Goal: Transaction & Acquisition: Purchase product/service

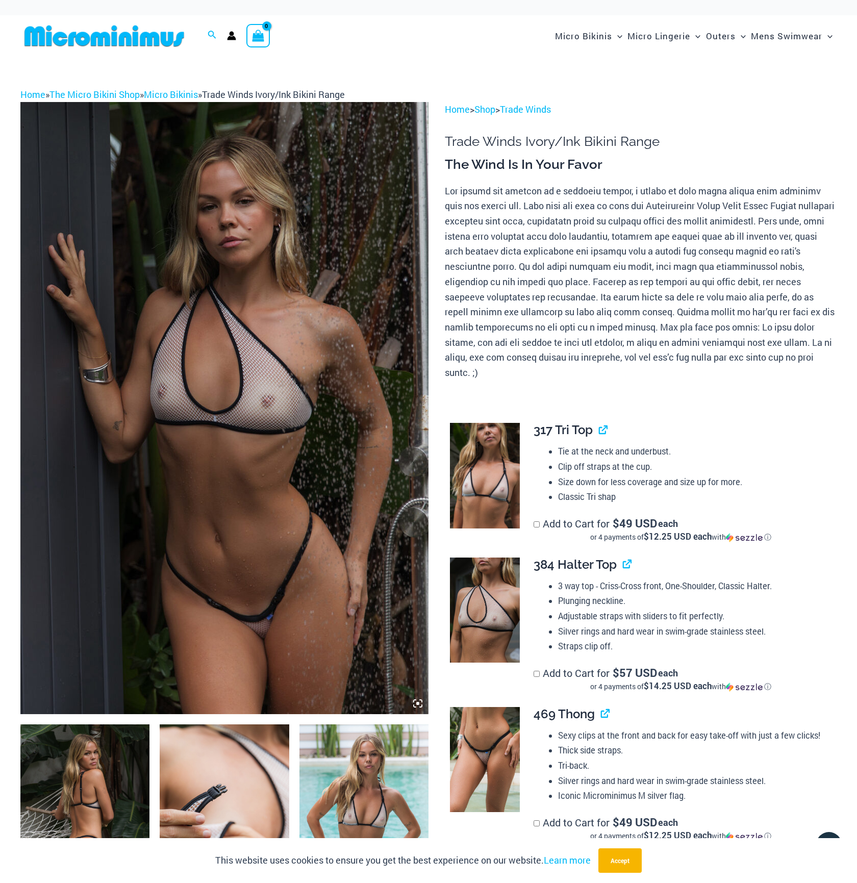
click at [355, 613] on img at bounding box center [224, 408] width 408 height 612
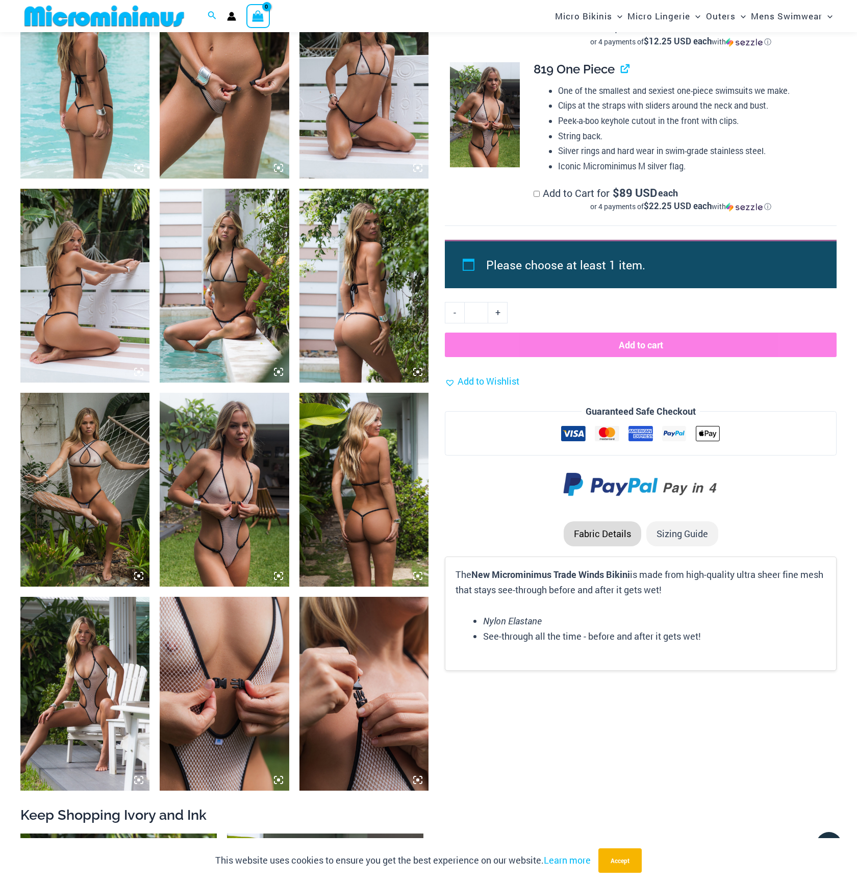
scroll to position [1057, 0]
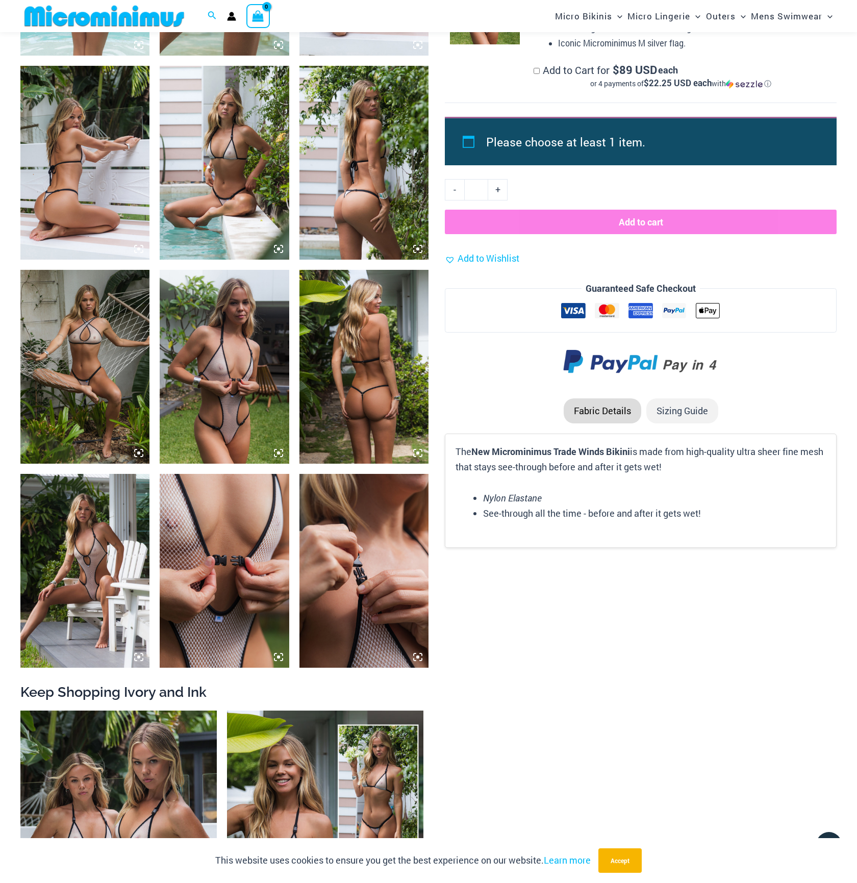
click at [250, 167] on img at bounding box center [224, 163] width 129 height 194
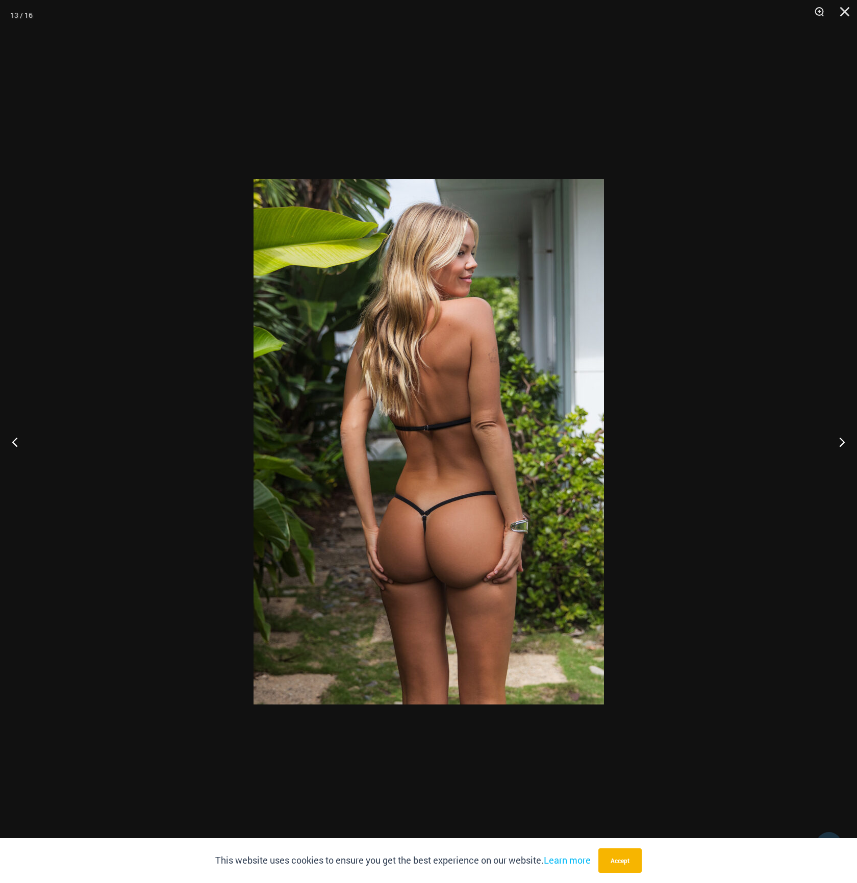
click at [820, 173] on div at bounding box center [428, 441] width 857 height 883
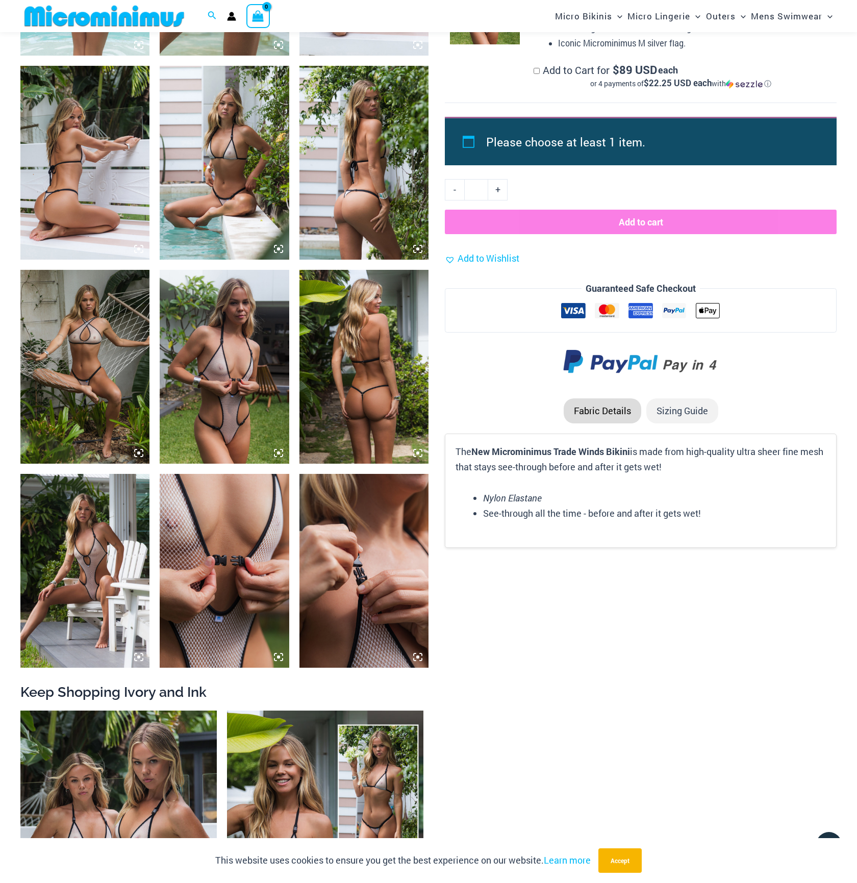
click at [348, 395] on img at bounding box center [363, 367] width 129 height 194
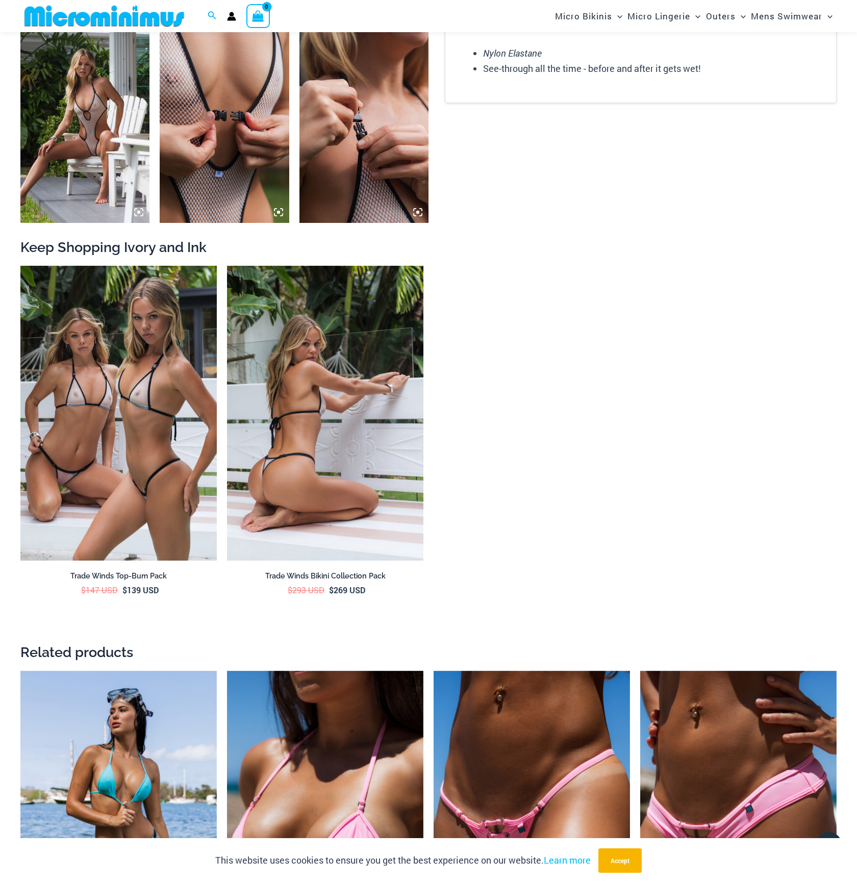
scroll to position [1518, 0]
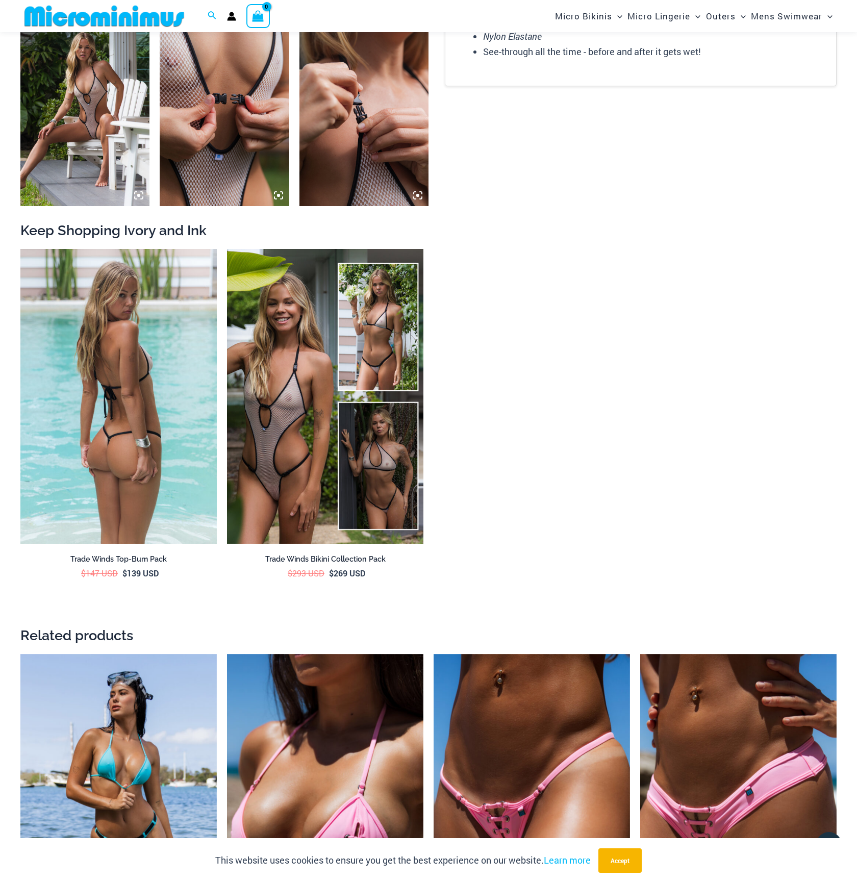
click at [171, 378] on img at bounding box center [118, 396] width 196 height 295
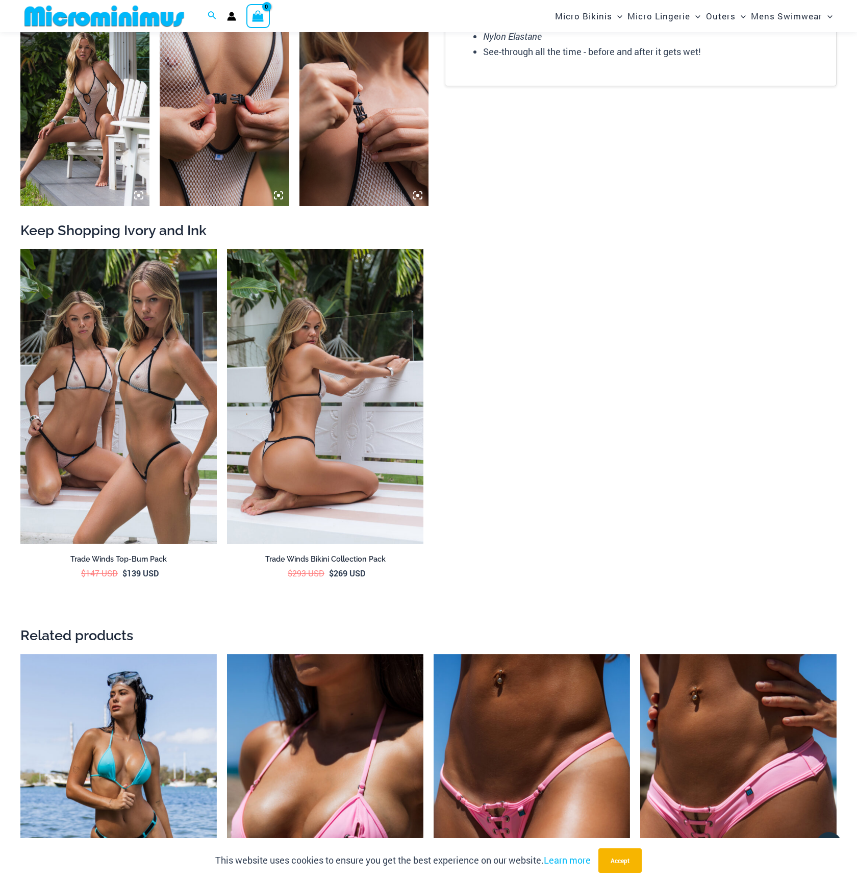
click at [275, 406] on img at bounding box center [325, 396] width 196 height 295
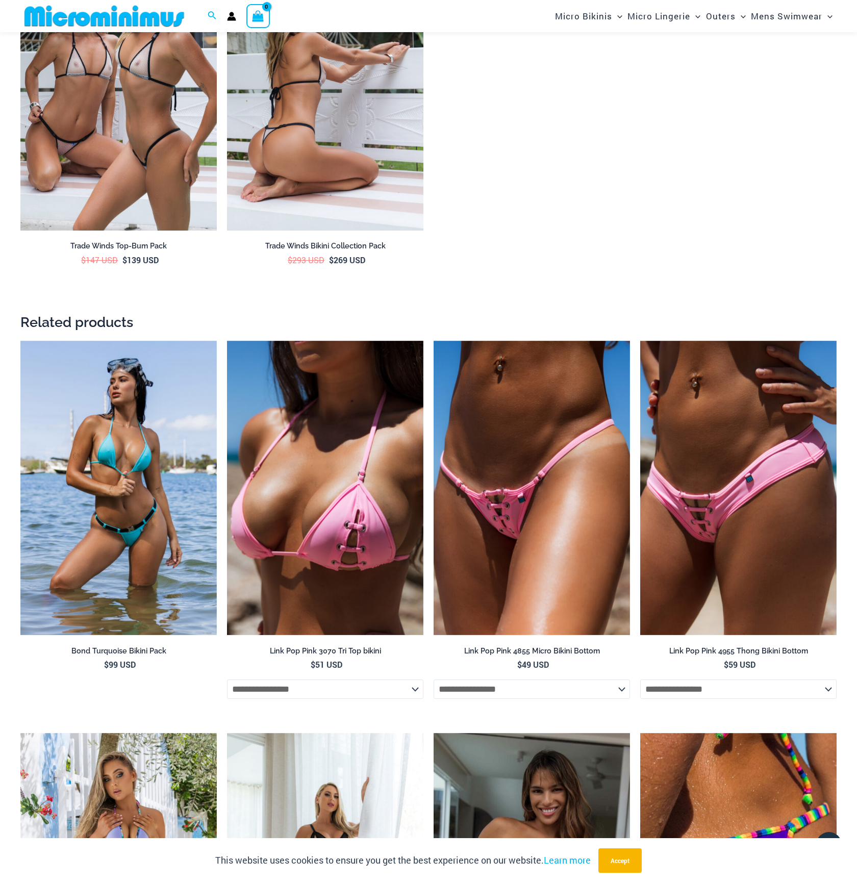
scroll to position [1900, 0]
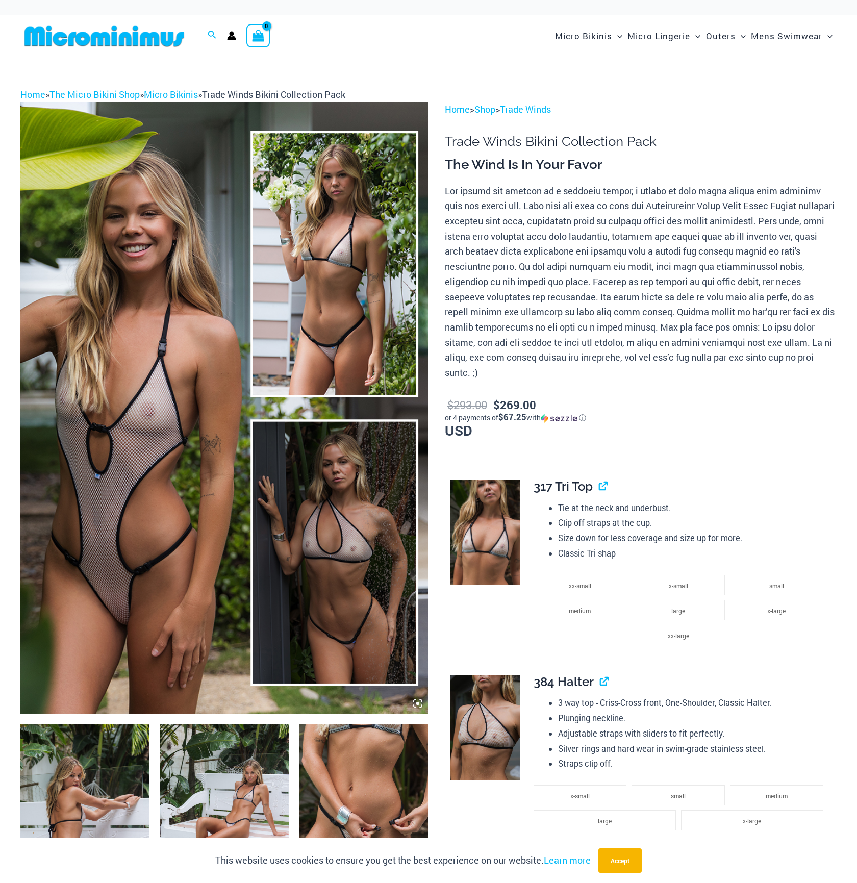
click at [110, 345] on img at bounding box center [224, 408] width 408 height 612
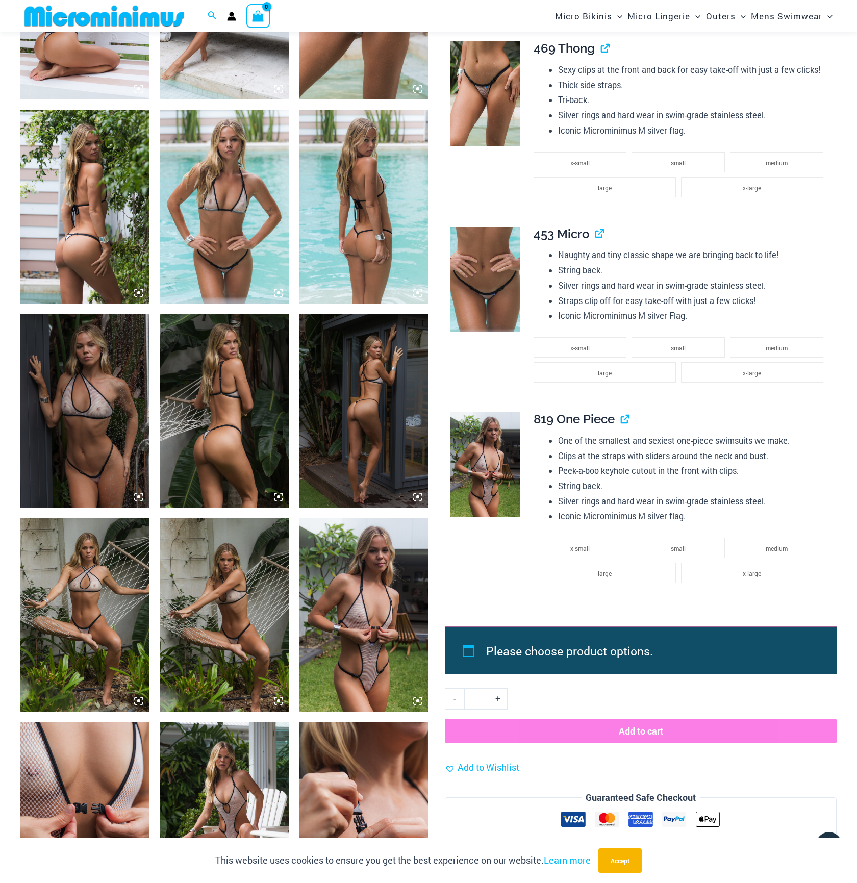
scroll to position [1100, 0]
